Goal: Information Seeking & Learning: Learn about a topic

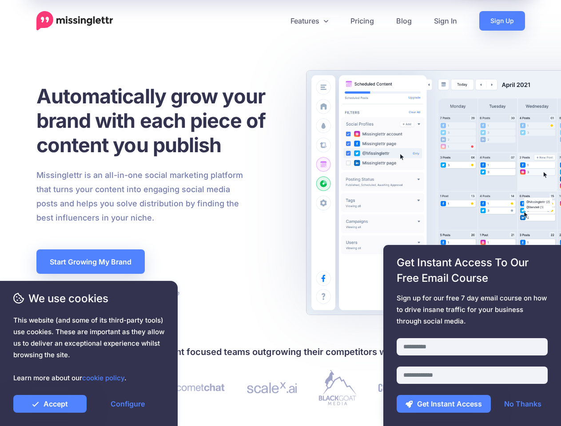
click at [280, 213] on div "Missinglettr is an all-in-one social marketing platform that turns your content…" at bounding box center [162, 196] width 264 height 57
click at [277, 21] on icon at bounding box center [277, 21] width 4 height 4
click at [308, 21] on link "Features" at bounding box center [309, 21] width 60 height 20
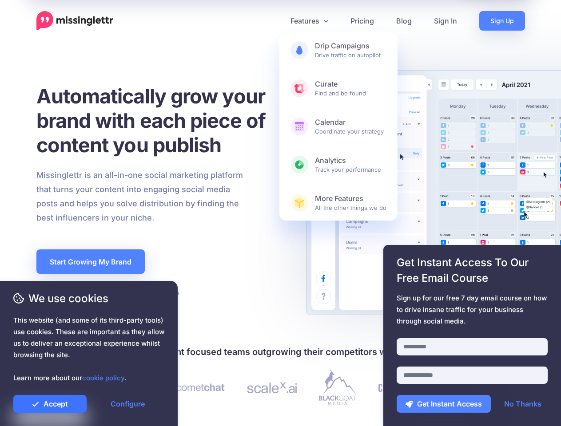
click at [50, 404] on link "Accept" at bounding box center [49, 404] width 73 height 18
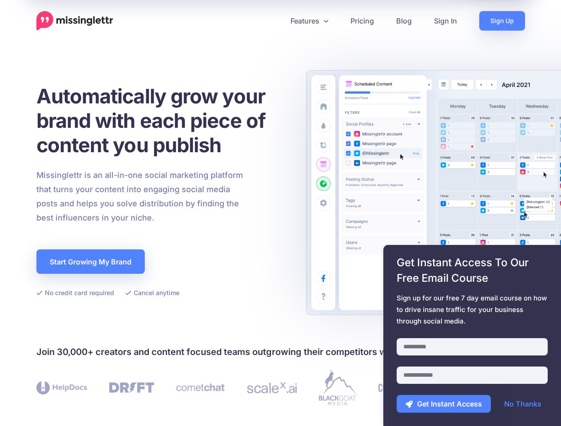
click at [127, 404] on link "Configure" at bounding box center [127, 404] width 73 height 18
click at [472, 336] on div at bounding box center [471, 332] width 151 height 11
click at [443, 404] on button "Get Instant Access" at bounding box center [443, 404] width 94 height 18
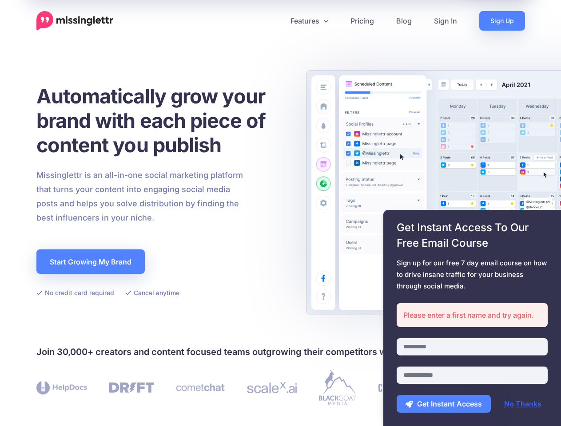
click at [522, 404] on link "No Thanks" at bounding box center [522, 404] width 55 height 18
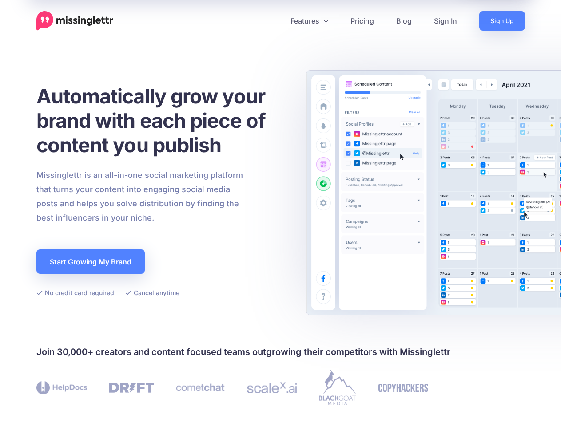
scroll to position [259, 0]
